Goal: Find specific page/section: Find specific page/section

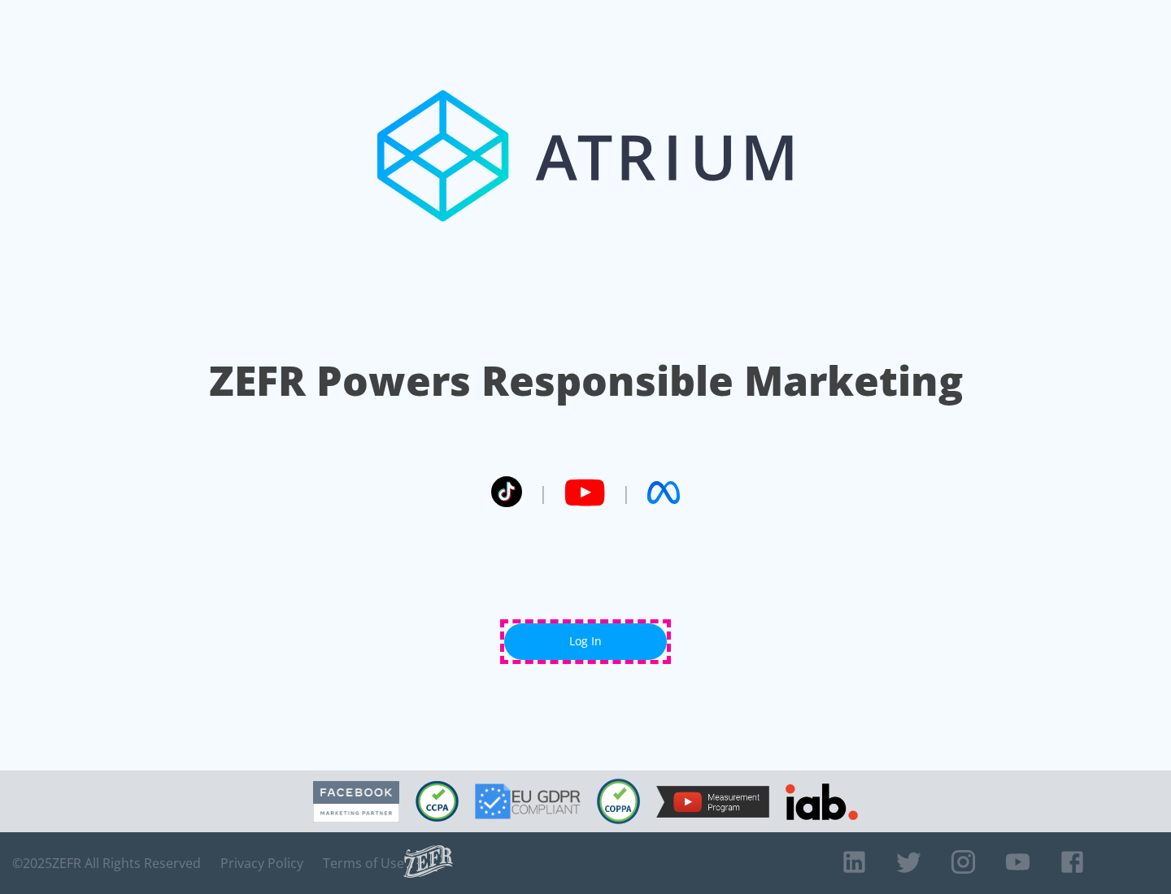
click at [585, 641] on link "Log In" at bounding box center [585, 642] width 163 height 37
